Goal: Communication & Community: Connect with others

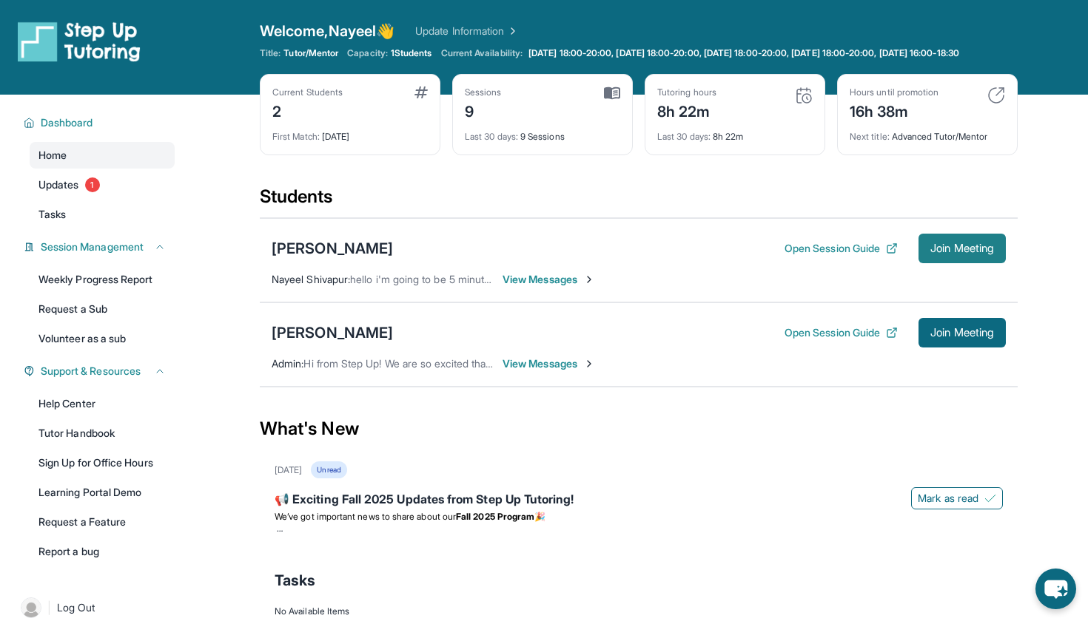
click at [973, 253] on span "Join Meeting" at bounding box center [962, 248] width 64 height 9
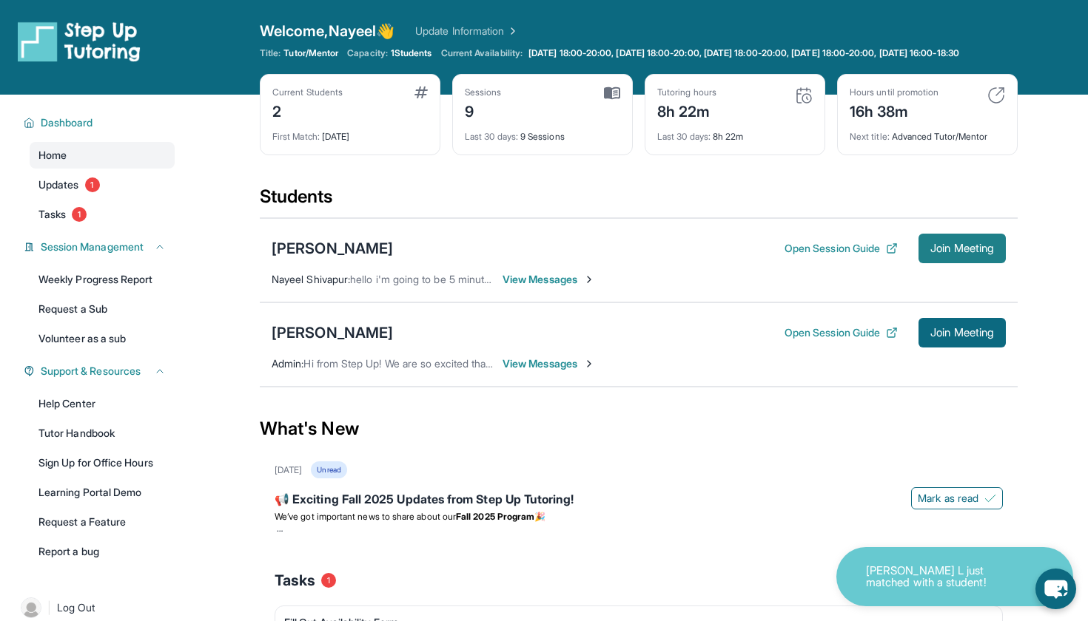
click at [951, 253] on span "Join Meeting" at bounding box center [962, 248] width 64 height 9
click at [523, 287] on span "View Messages" at bounding box center [548, 279] width 92 height 15
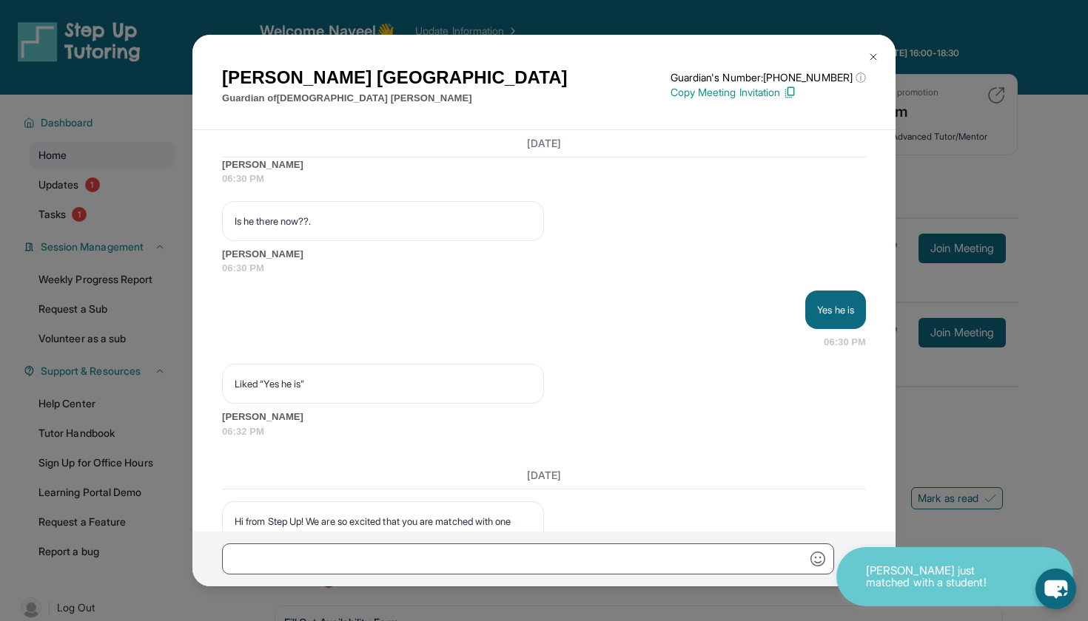
scroll to position [7792, 0]
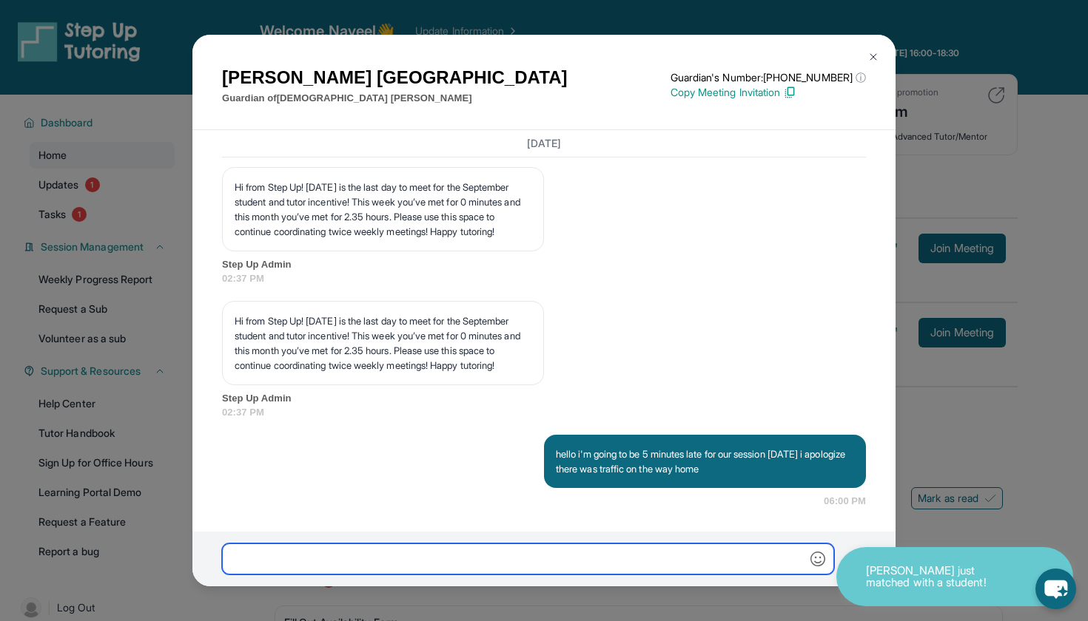
click at [427, 564] on input "text" at bounding box center [528, 559] width 612 height 31
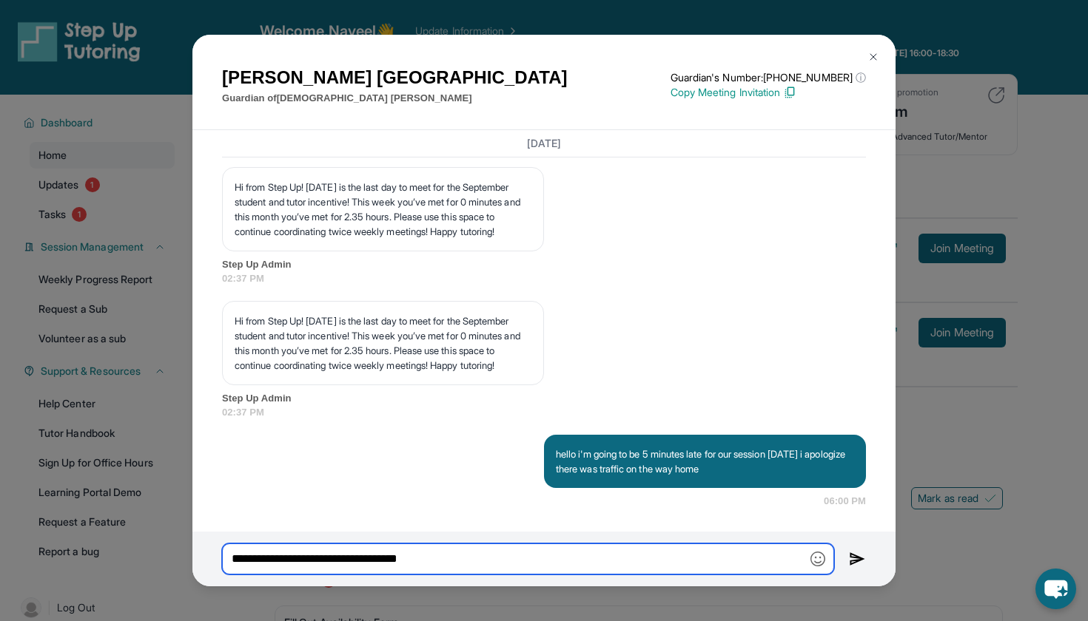
type input "**********"
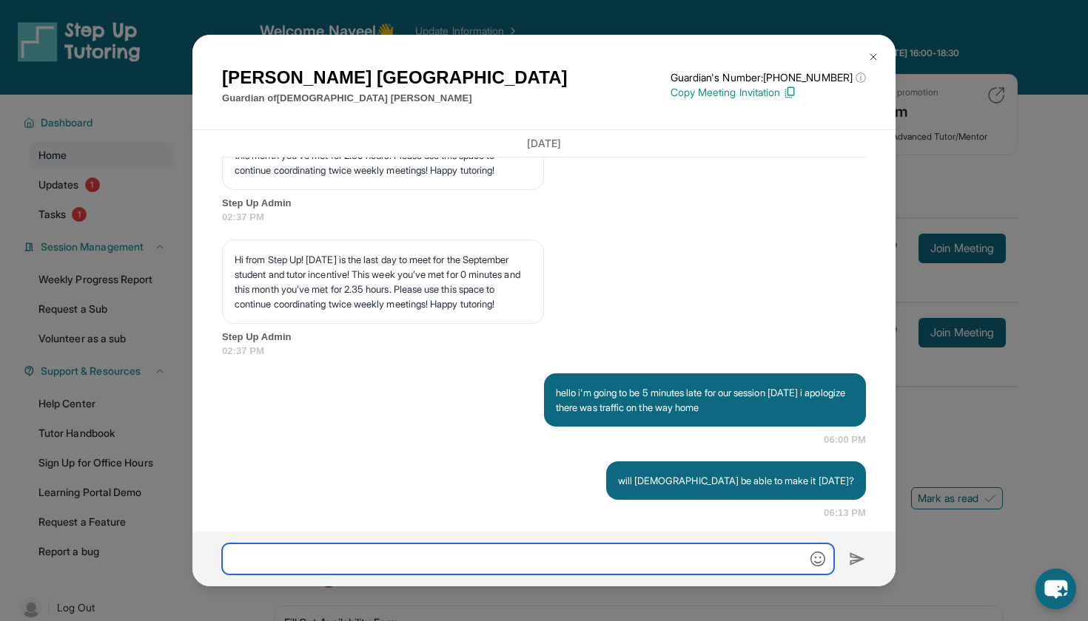
scroll to position [7865, 0]
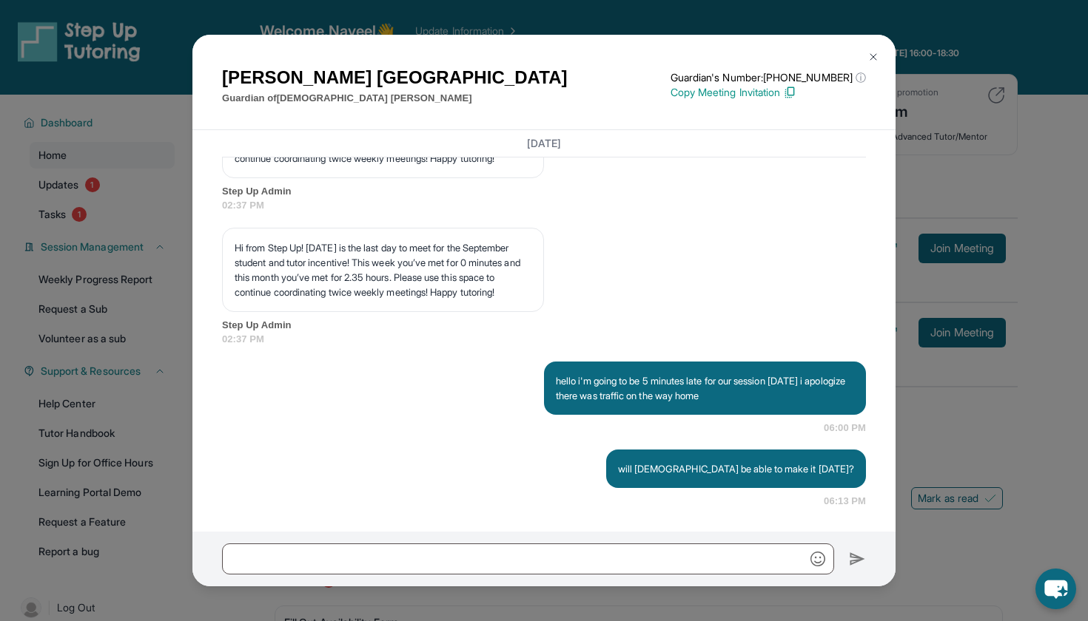
click at [954, 311] on div "[PERSON_NAME] Guardian of [PERSON_NAME] Guardian's Number: [PHONE_NUMBER] ⓘ Thi…" at bounding box center [544, 310] width 1088 height 621
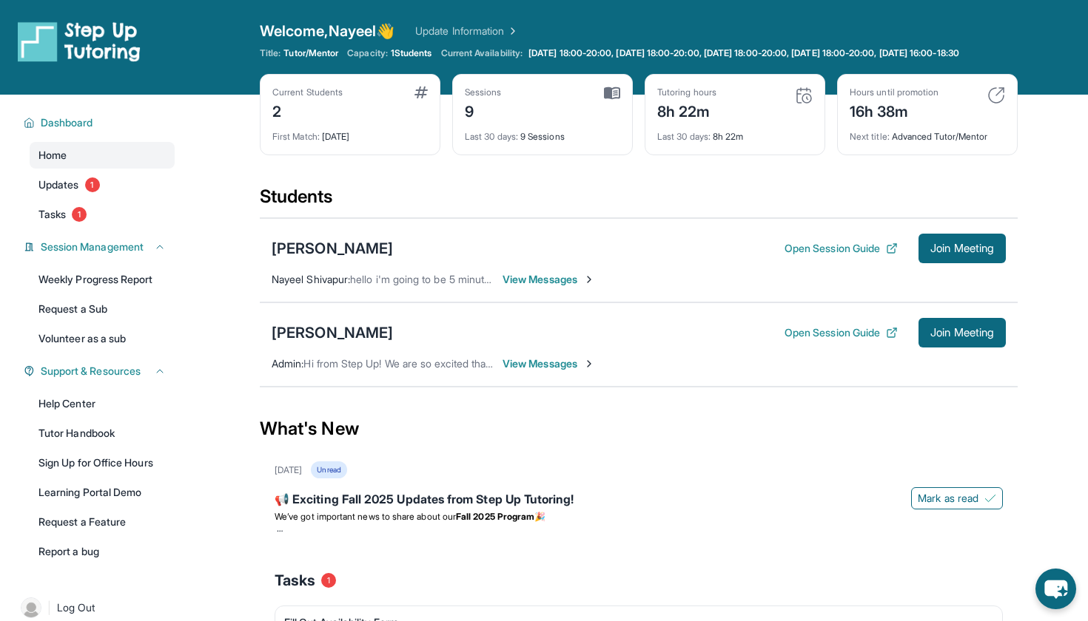
click at [515, 287] on span "View Messages" at bounding box center [548, 279] width 92 height 15
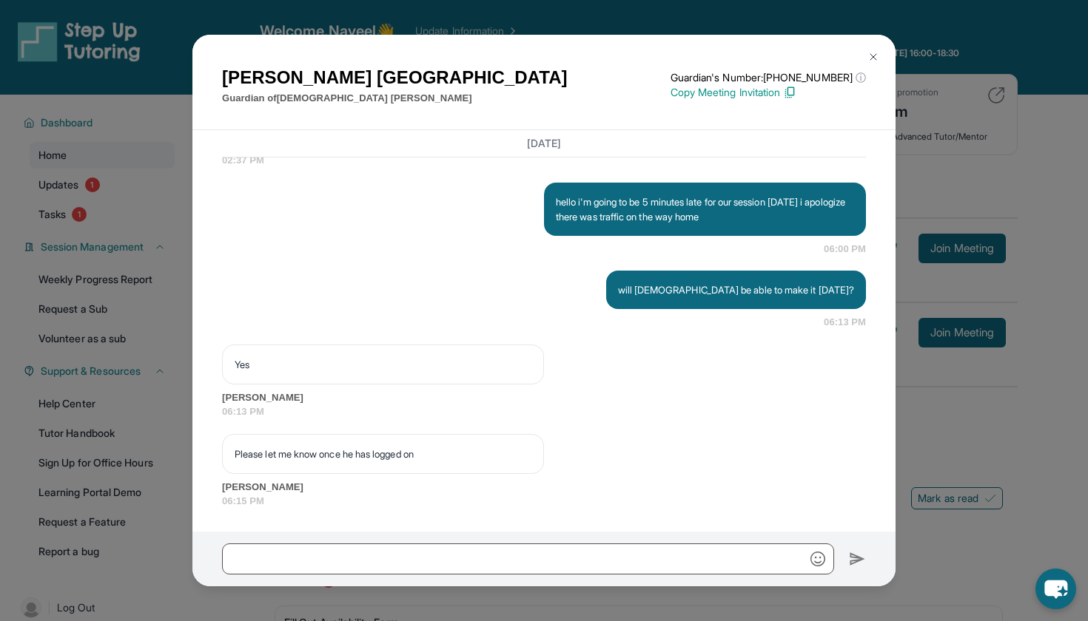
scroll to position [8043, 0]
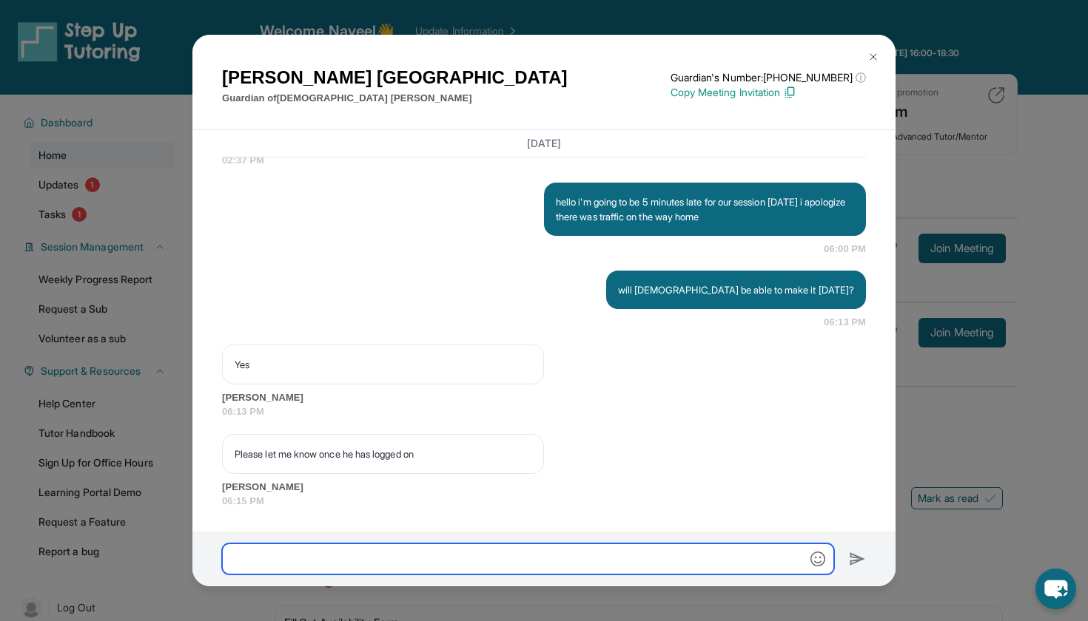
click at [576, 570] on input "text" at bounding box center [528, 559] width 612 height 31
type input "****"
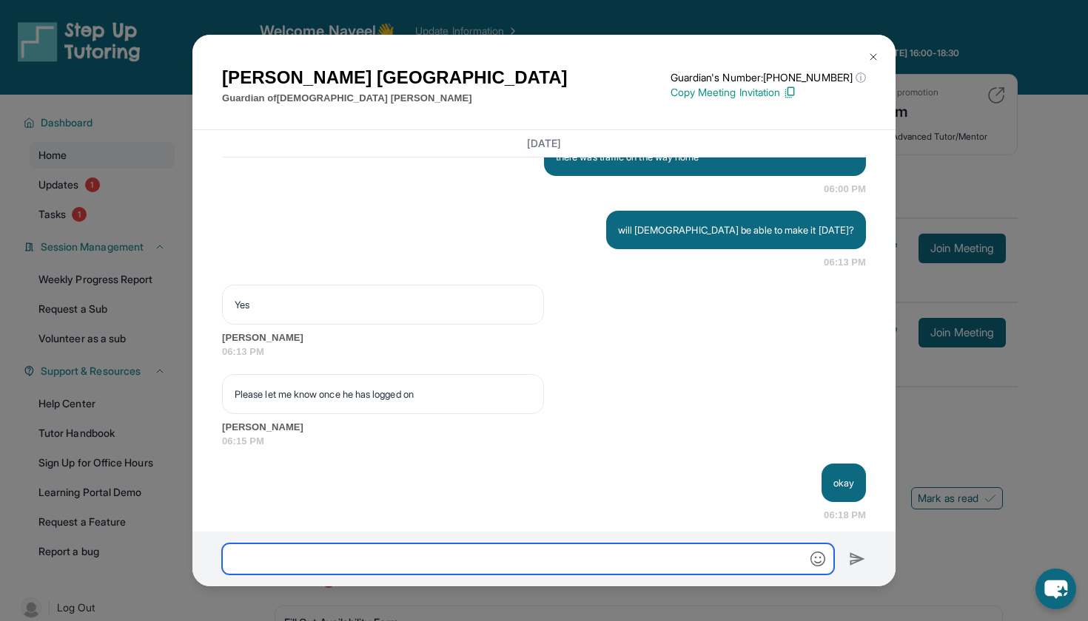
scroll to position [8116, 0]
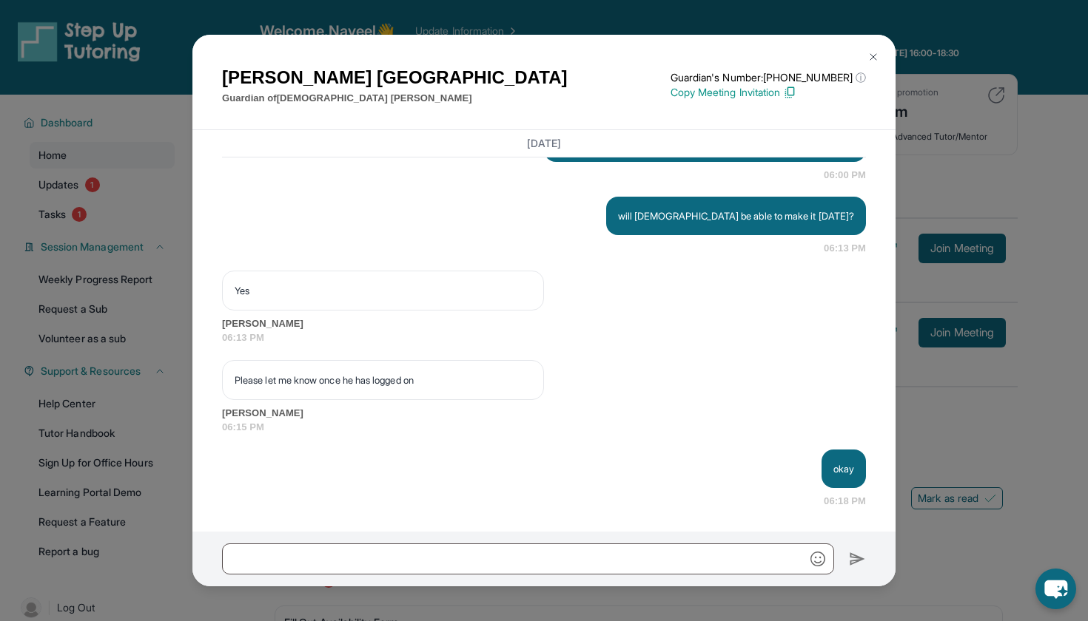
click at [934, 439] on div "[PERSON_NAME] Guardian of [PERSON_NAME] Guardian's Number: [PHONE_NUMBER] ⓘ Thi…" at bounding box center [544, 310] width 1088 height 621
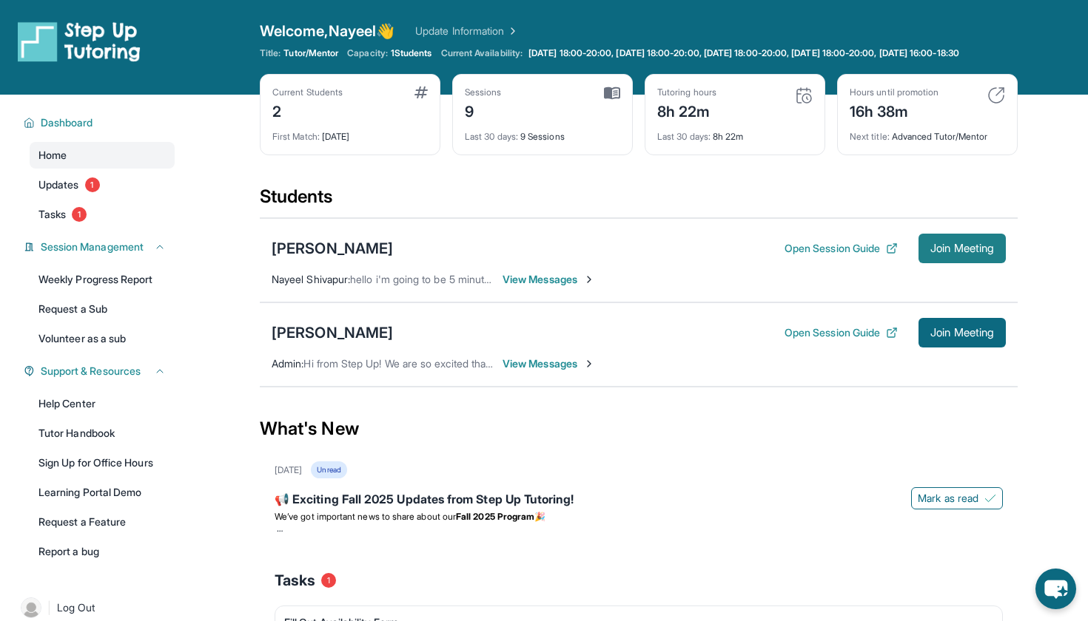
click at [957, 263] on button "Join Meeting" at bounding box center [961, 249] width 87 height 30
click at [539, 284] on span "View Messages" at bounding box center [548, 279] width 92 height 15
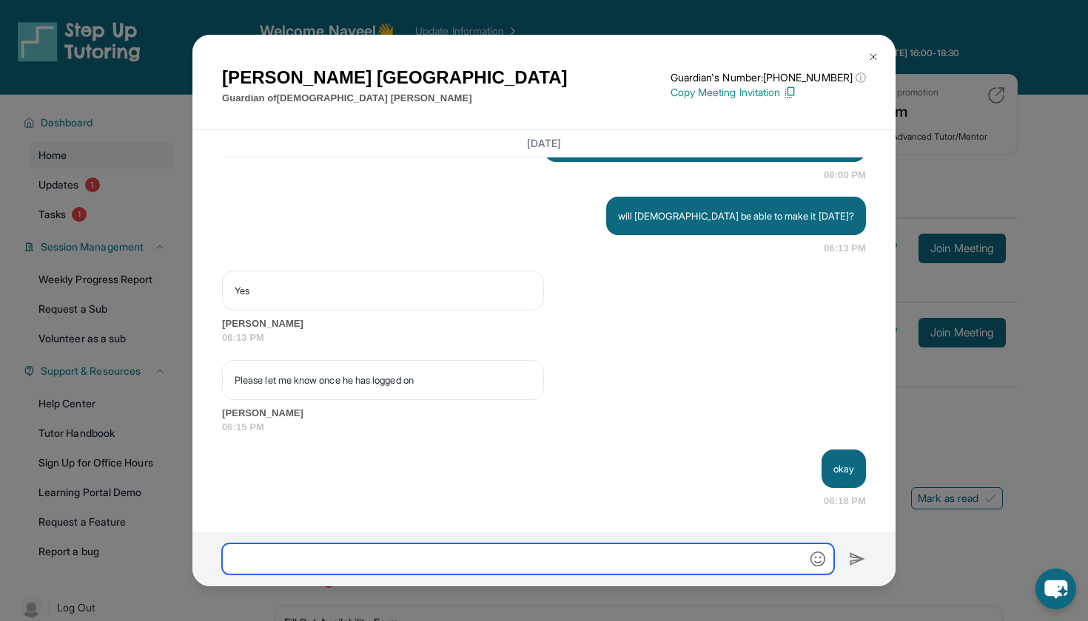
click at [456, 550] on input "text" at bounding box center [528, 559] width 612 height 31
type input "**********"
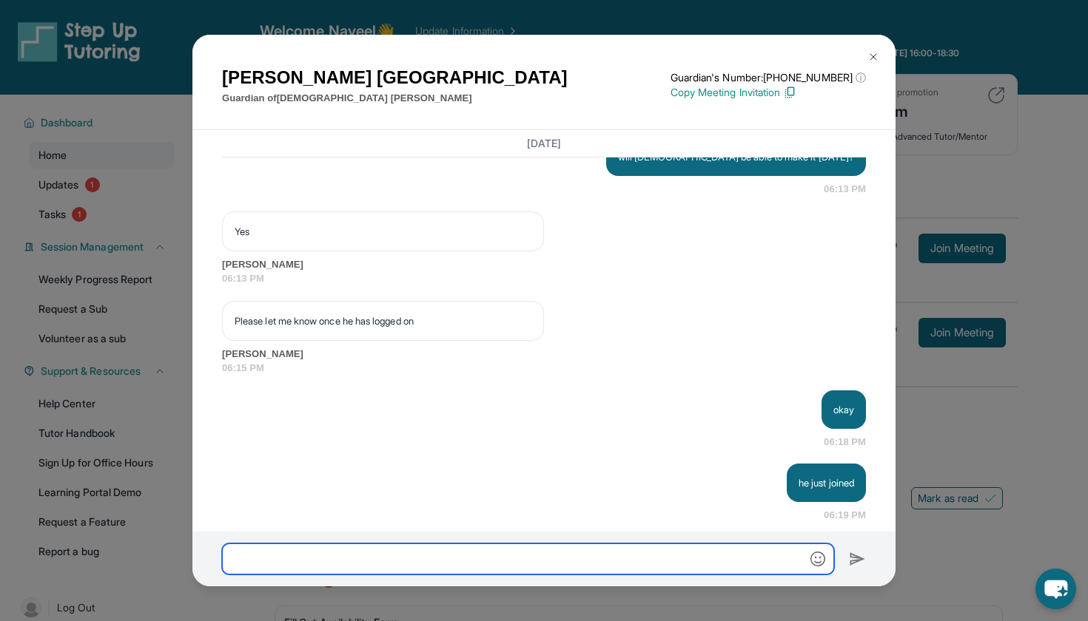
scroll to position [8189, 0]
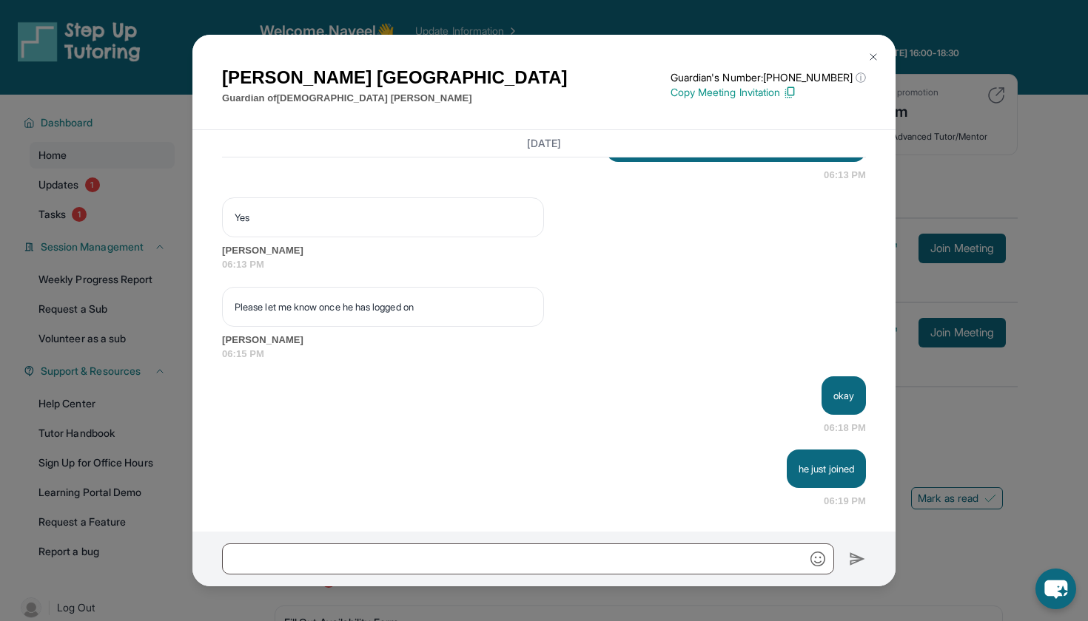
click at [867, 56] on img at bounding box center [873, 57] width 12 height 12
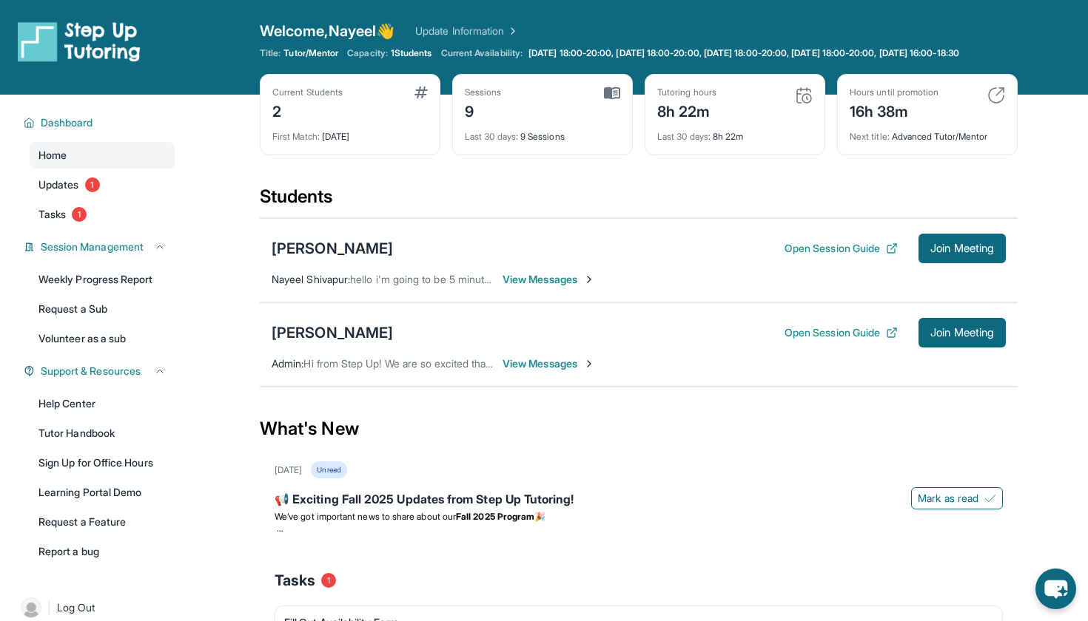
click at [557, 303] on div "[PERSON_NAME] Open Session Guide Join Meeting [GEOGRAPHIC_DATA][PERSON_NAME][GE…" at bounding box center [639, 260] width 758 height 84
click at [559, 299] on div "[PERSON_NAME] Open Session Guide Join Meeting [GEOGRAPHIC_DATA][PERSON_NAME][GE…" at bounding box center [639, 260] width 758 height 84
click at [567, 287] on span "View Messages" at bounding box center [548, 279] width 92 height 15
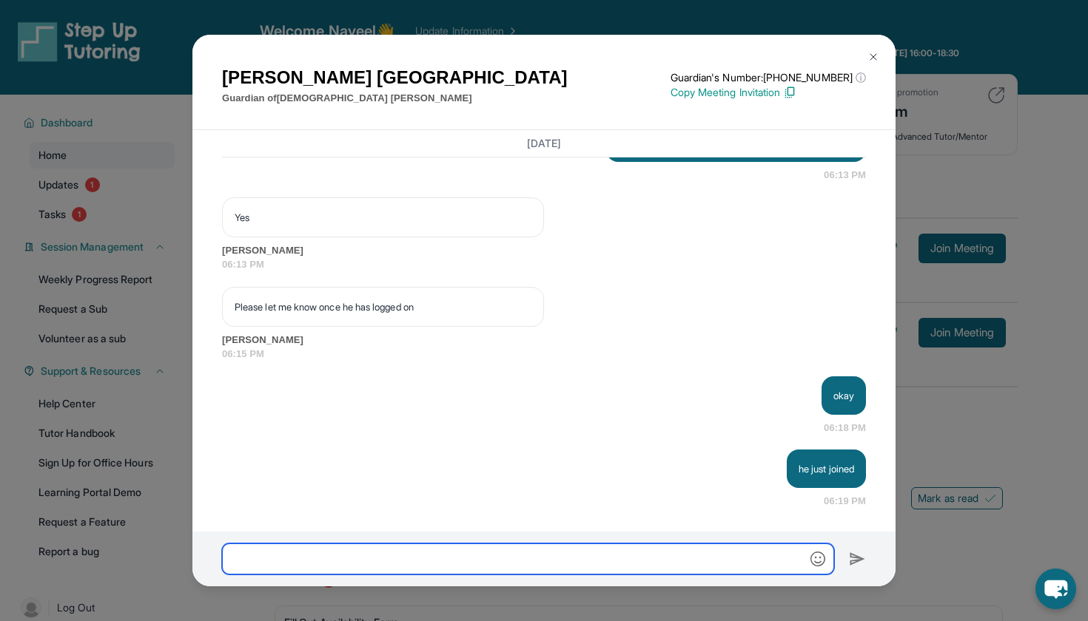
click at [567, 564] on input "text" at bounding box center [528, 559] width 612 height 31
type input "**********"
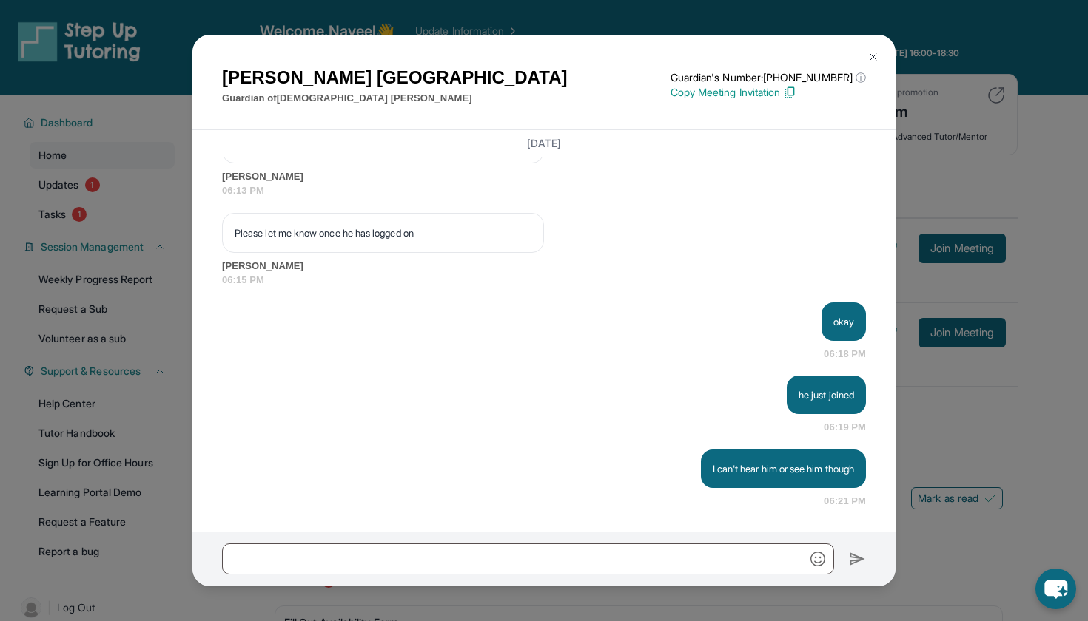
click at [899, 383] on div "[PERSON_NAME] Guardian of [PERSON_NAME] Guardian's Number: [PHONE_NUMBER] ⓘ Thi…" at bounding box center [544, 310] width 1088 height 621
